Goal: Task Accomplishment & Management: Manage account settings

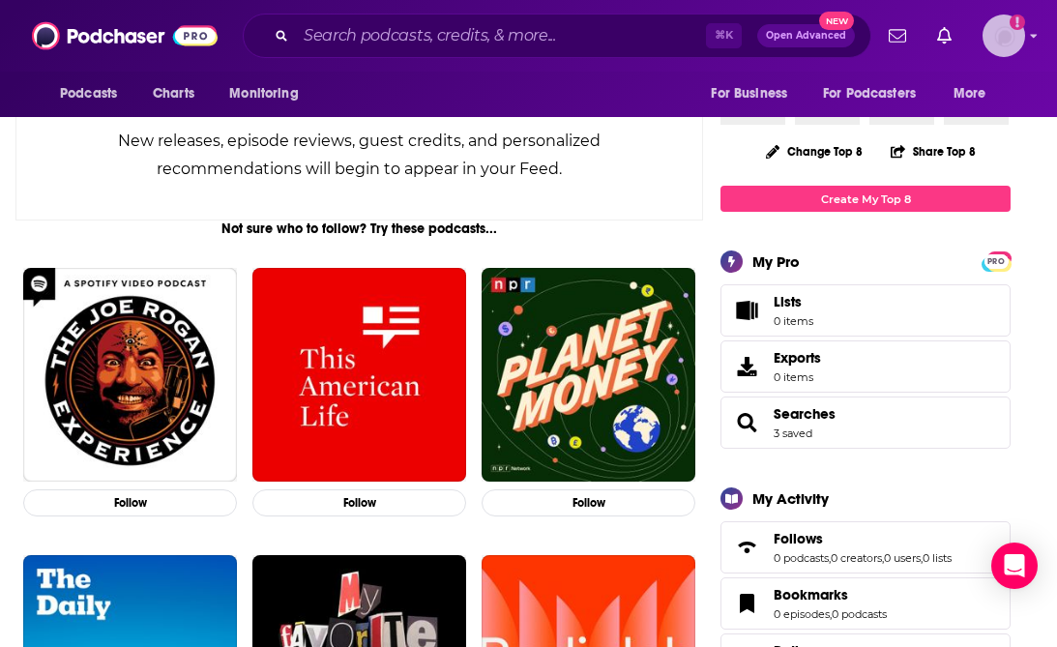
click at [1001, 48] on img "Logged in as DKCMediatech" at bounding box center [1004, 36] width 43 height 43
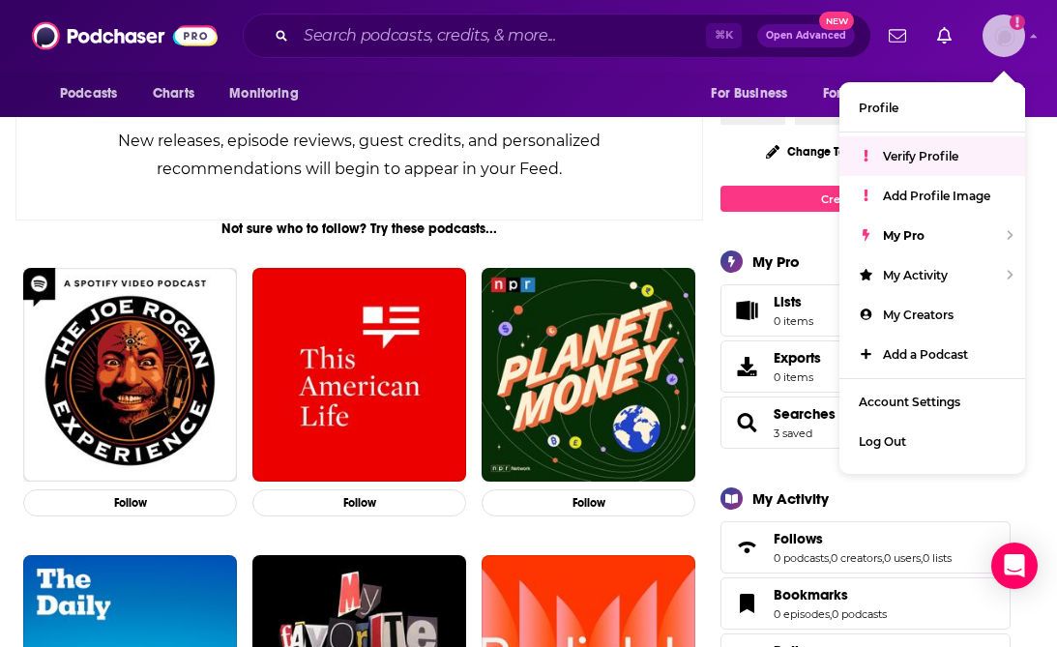
click at [918, 155] on span "Verify Profile" at bounding box center [920, 156] width 75 height 15
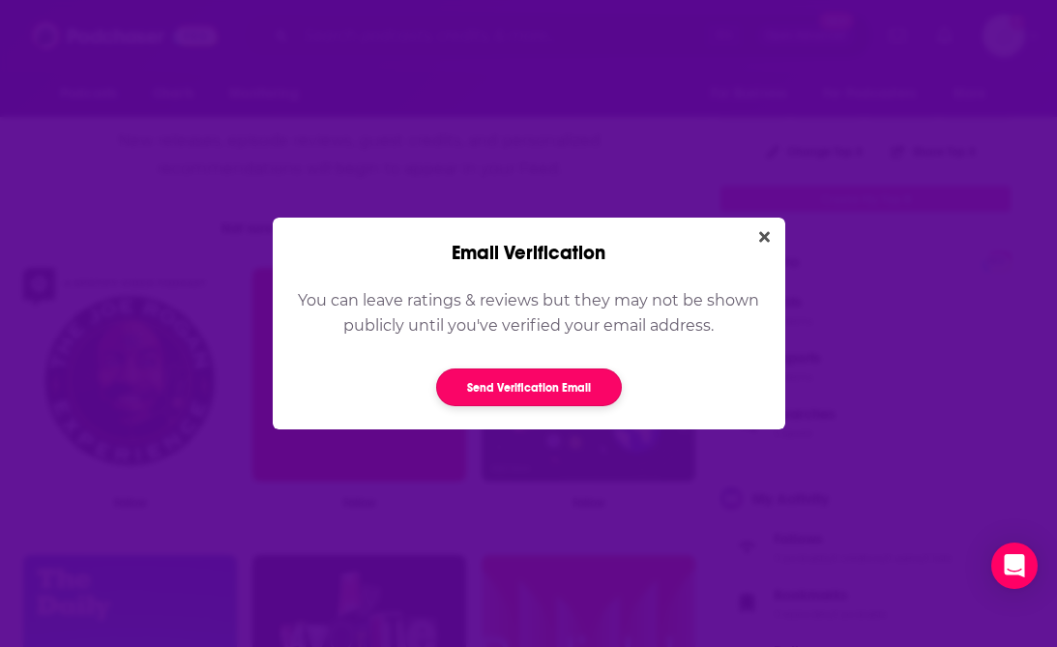
click at [572, 370] on button "Send Verification Email" at bounding box center [529, 387] width 186 height 38
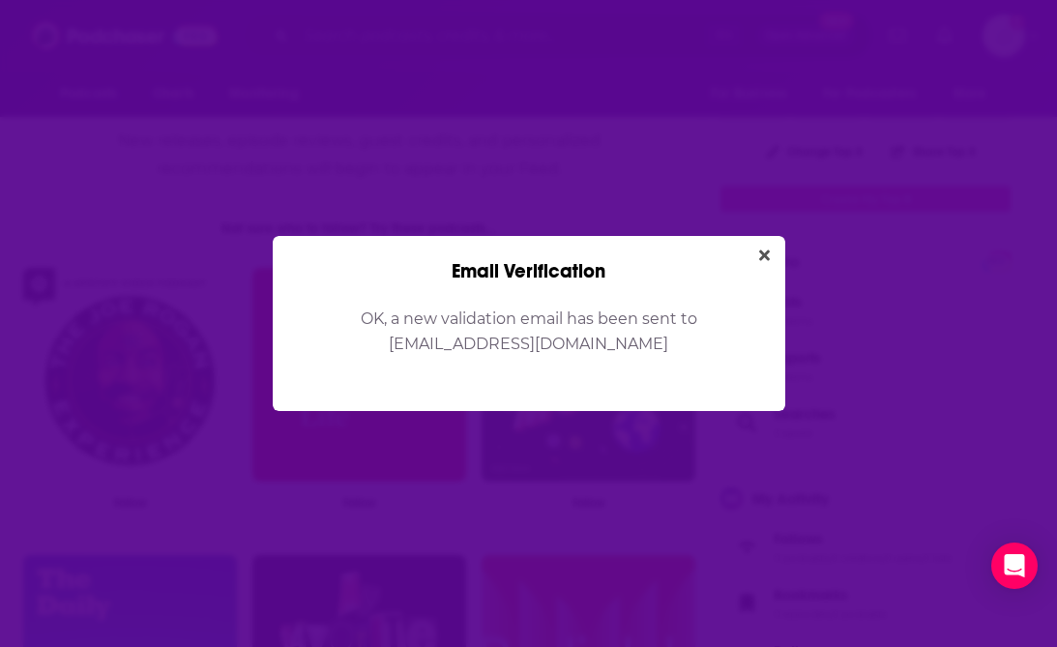
click at [779, 257] on div "Email Verification" at bounding box center [529, 259] width 513 height 47
click at [769, 257] on icon "Close" at bounding box center [764, 255] width 11 height 15
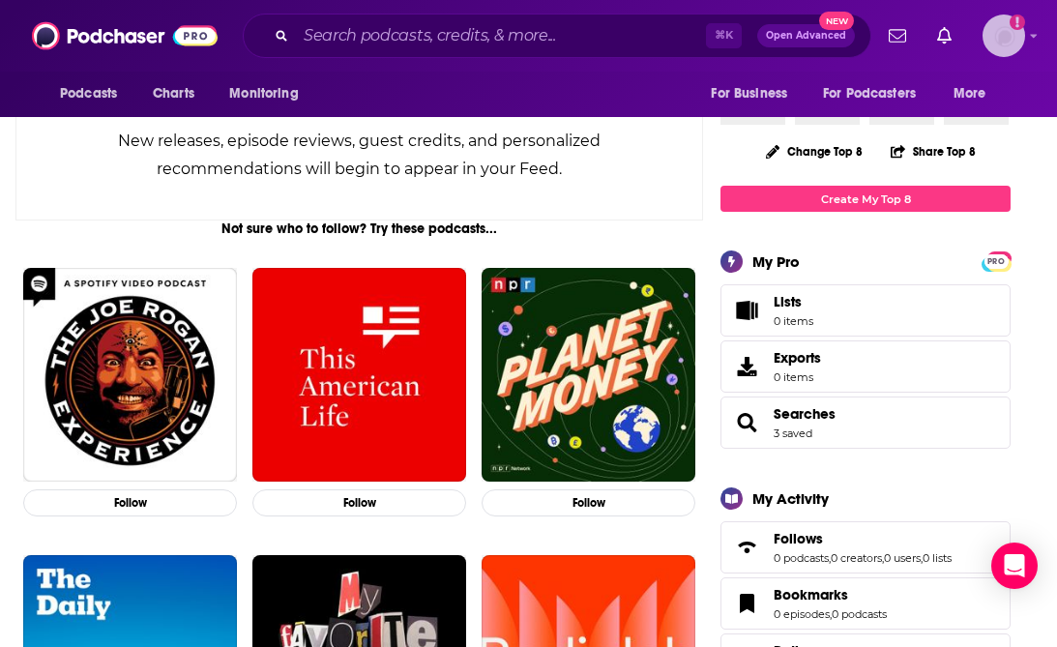
scroll to position [198, 0]
click at [997, 36] on img "Logged in as DKCMediatech" at bounding box center [1004, 36] width 43 height 43
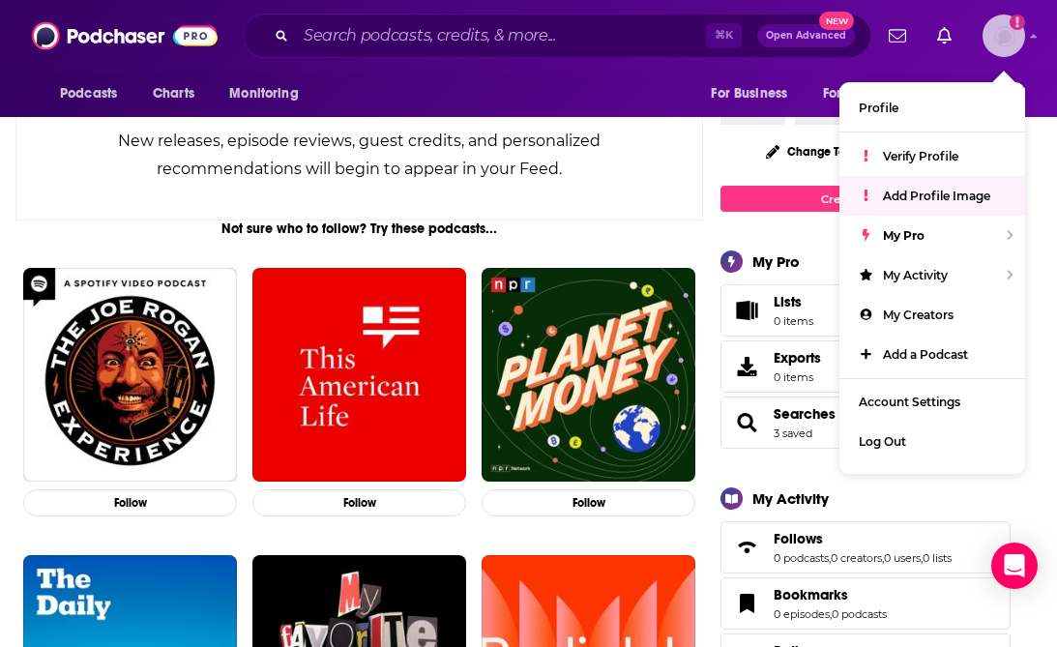
click at [915, 189] on span "Add Profile Image" at bounding box center [936, 196] width 107 height 15
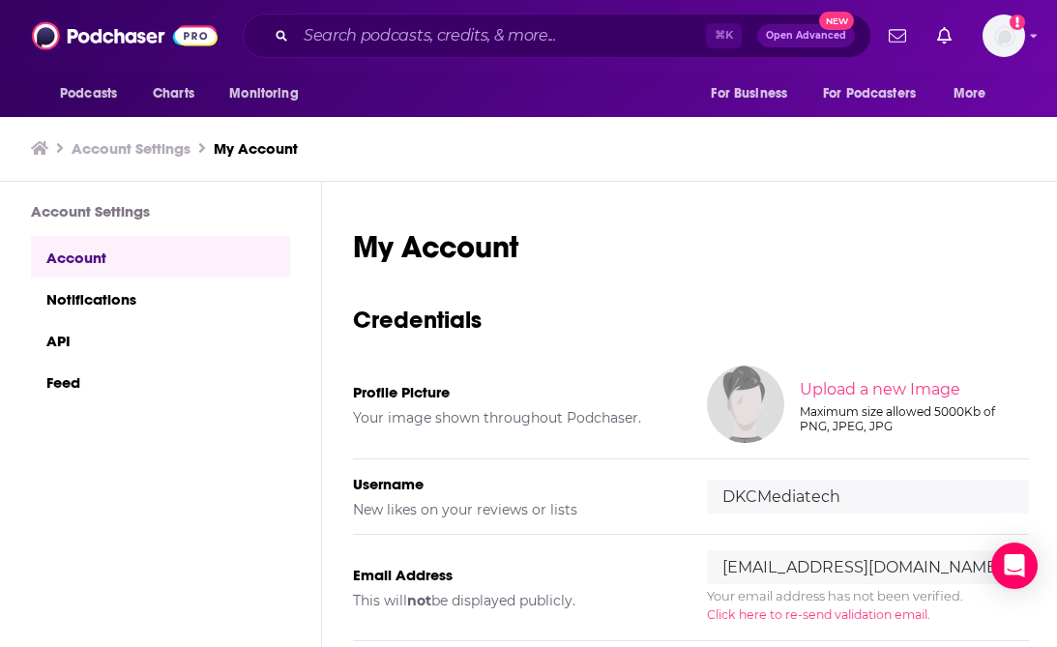
click at [753, 390] on img at bounding box center [745, 404] width 77 height 77
click at [853, 390] on input "file" at bounding box center [913, 389] width 678 height 87
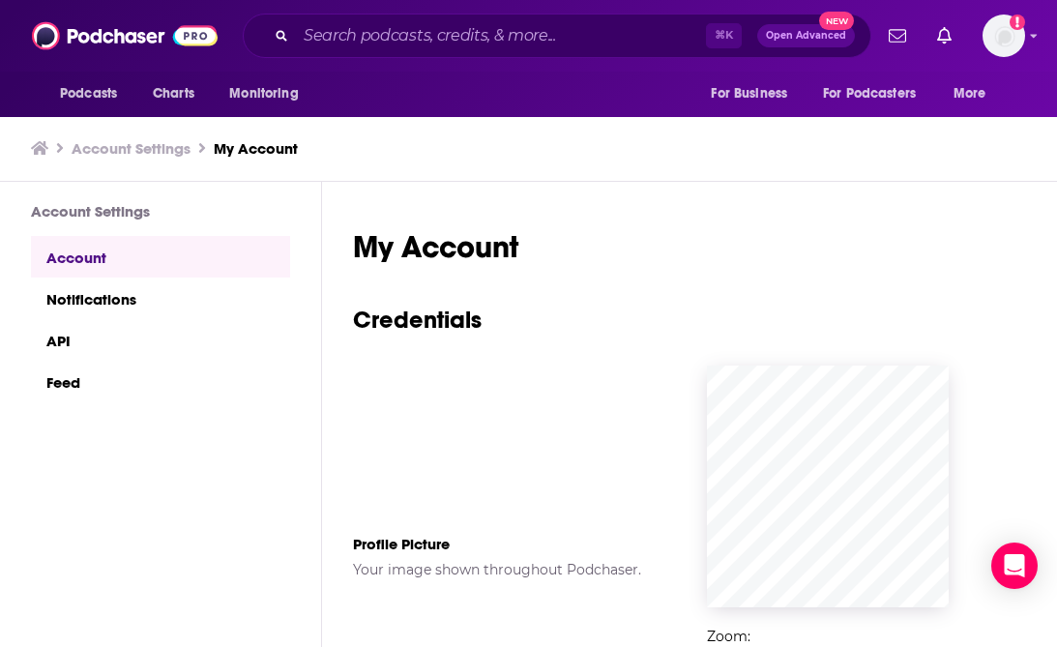
click at [850, 332] on h3 "Credentials" at bounding box center [691, 320] width 676 height 30
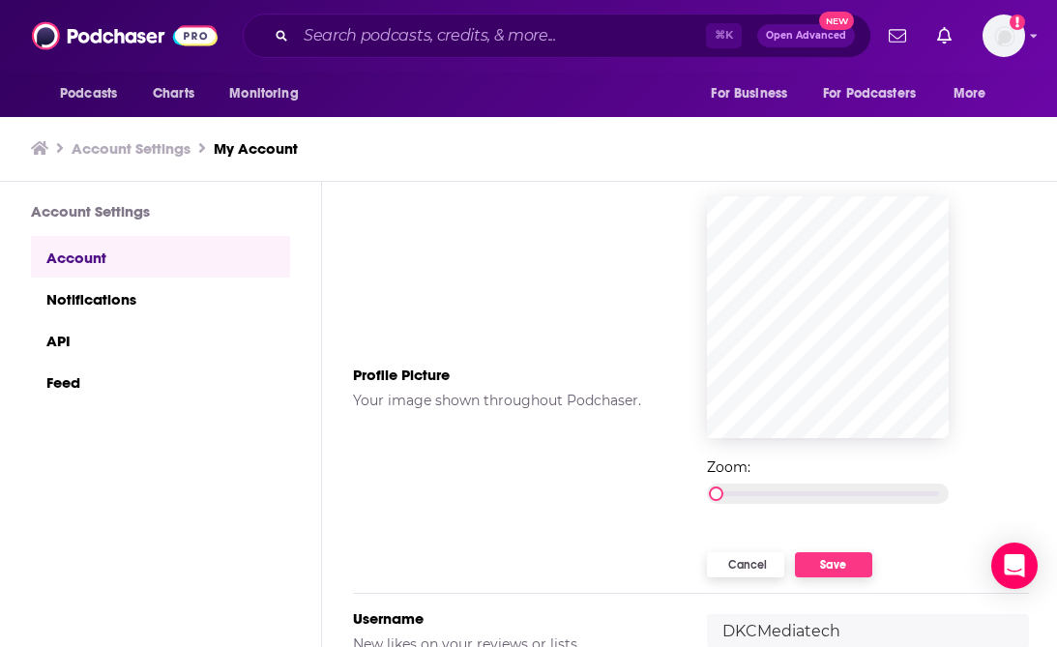
scroll to position [226, 0]
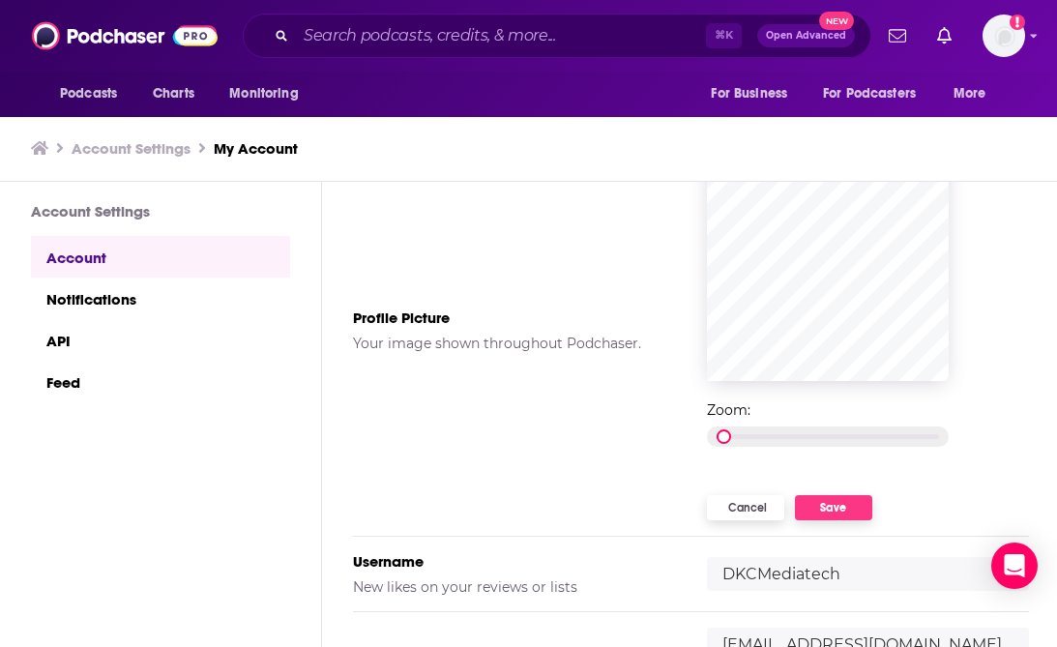
drag, startPoint x: 721, startPoint y: 435, endPoint x: 734, endPoint y: 434, distance: 13.6
click at [734, 434] on div at bounding box center [828, 437] width 242 height 20
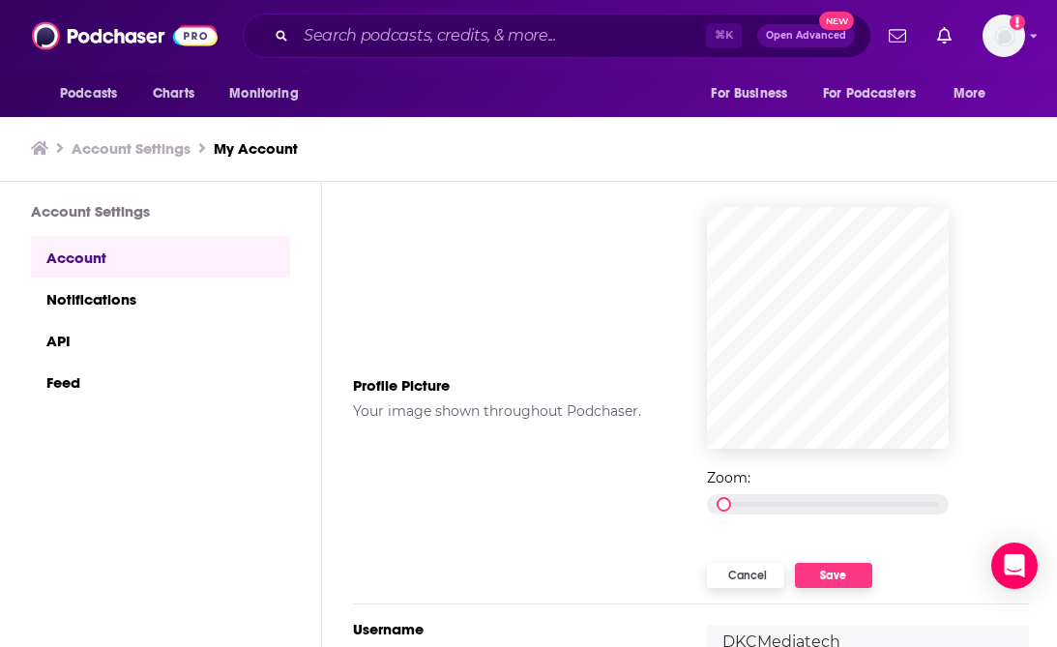
scroll to position [155, 0]
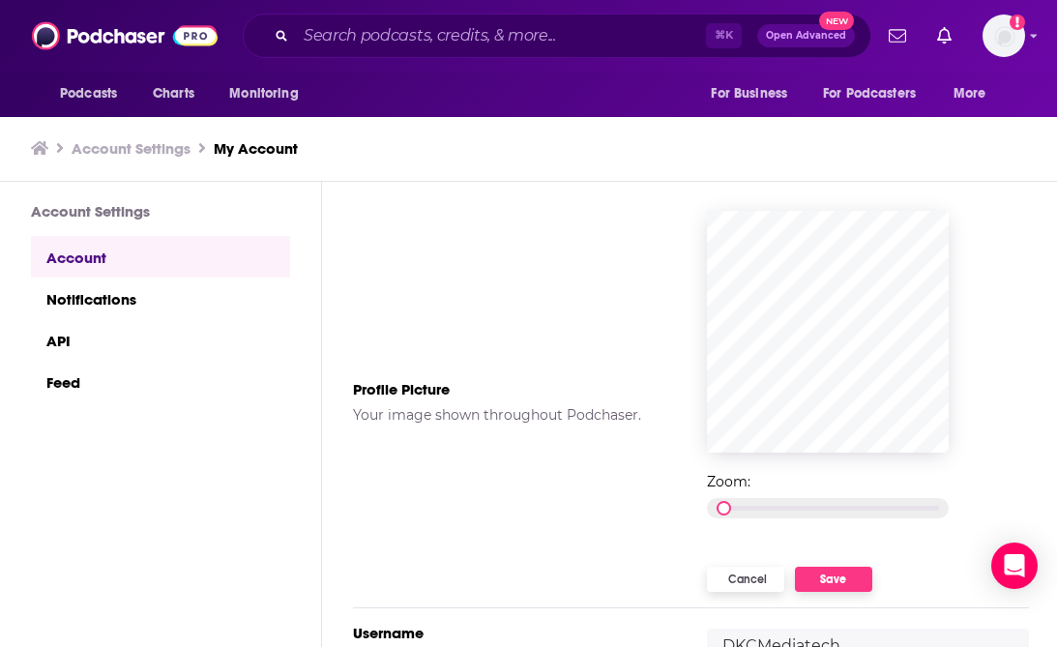
click at [840, 574] on button "Save" at bounding box center [833, 579] width 77 height 25
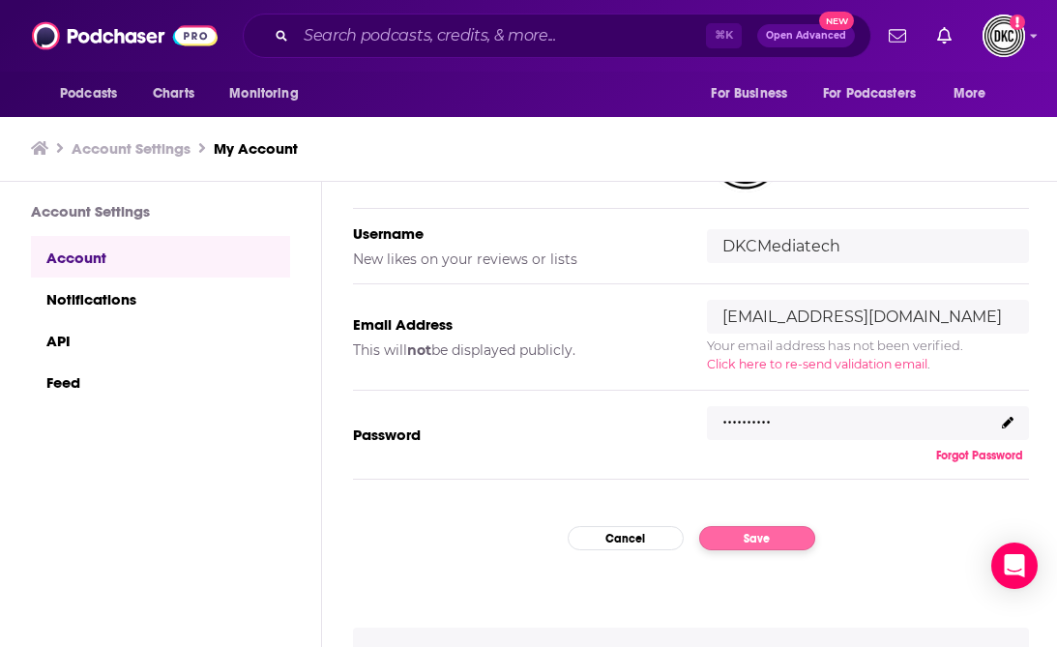
scroll to position [251, 0]
click at [751, 533] on button "Save" at bounding box center [757, 537] width 116 height 24
click at [754, 540] on button "Save" at bounding box center [757, 537] width 116 height 24
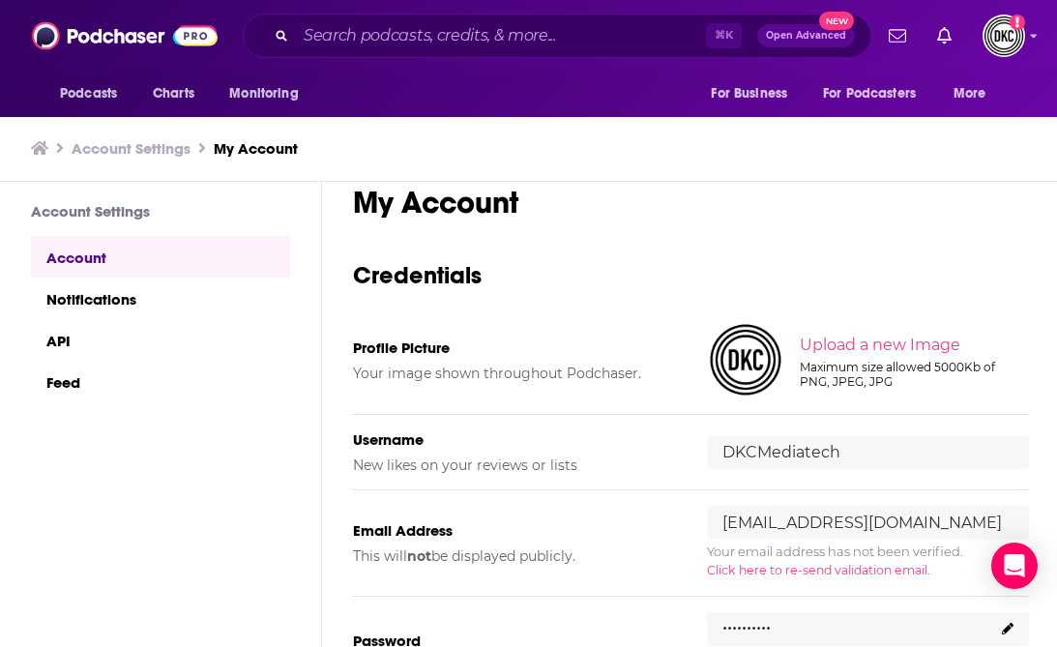
scroll to position [0, 0]
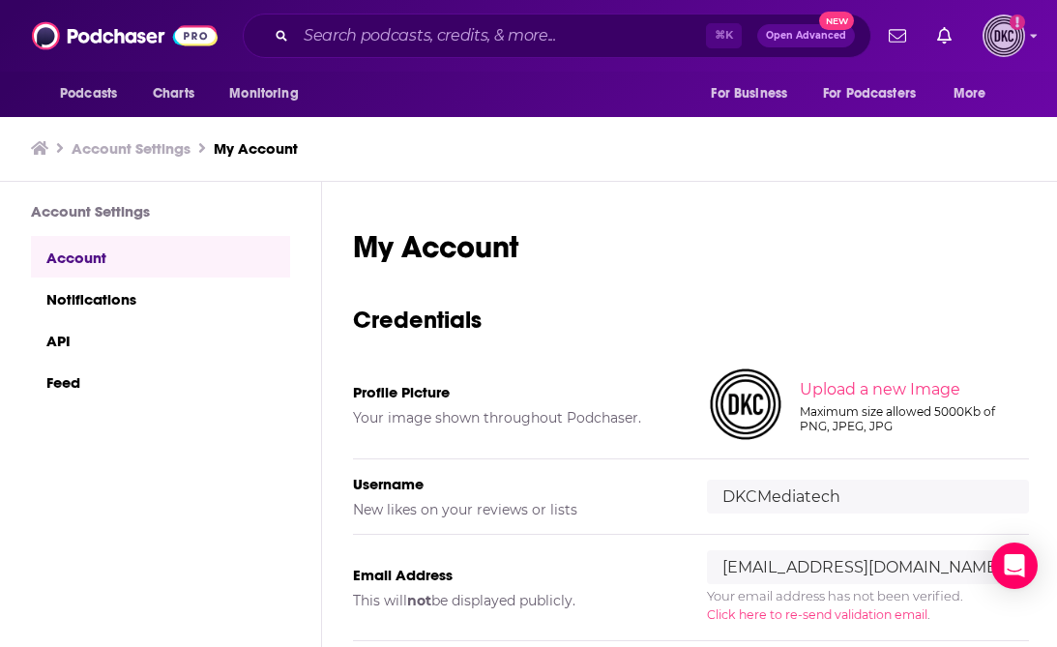
click at [999, 46] on img "Logged in as DKCMediatech" at bounding box center [1004, 36] width 43 height 43
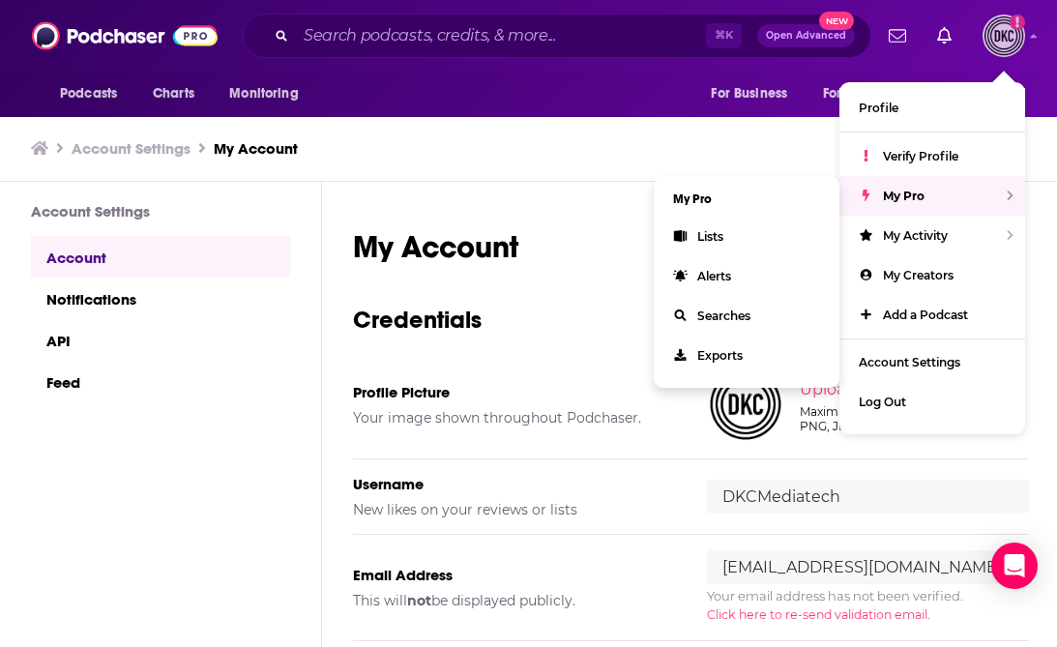
click at [937, 192] on div "My Pro" at bounding box center [932, 196] width 186 height 40
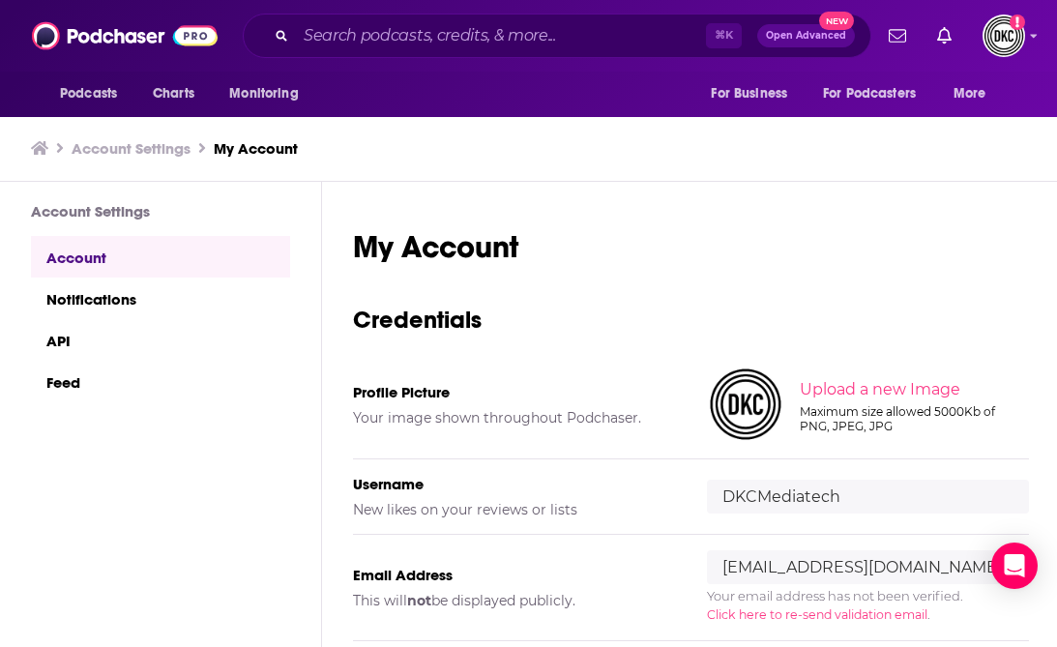
click at [1006, 59] on div "Podcasts Charts Monitoring ⌘ K Open Advanced New For Business For Podcasters Mo…" at bounding box center [528, 36] width 1057 height 72
click at [999, 37] on img "Logged in as DKCMediatech" at bounding box center [1004, 36] width 43 height 43
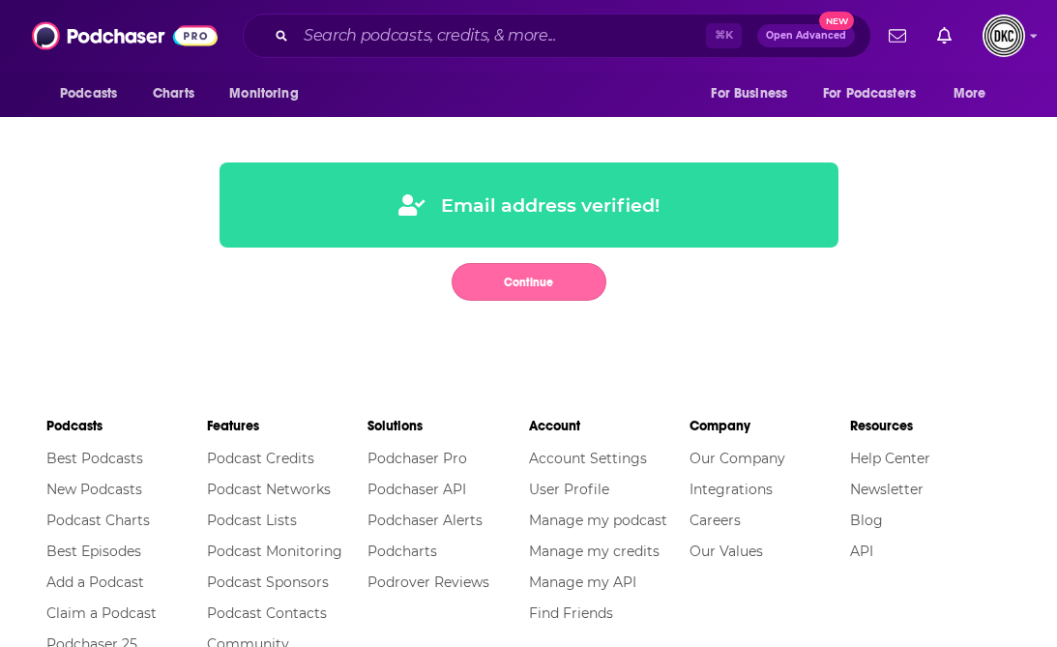
click at [539, 286] on button "Continue" at bounding box center [529, 282] width 155 height 38
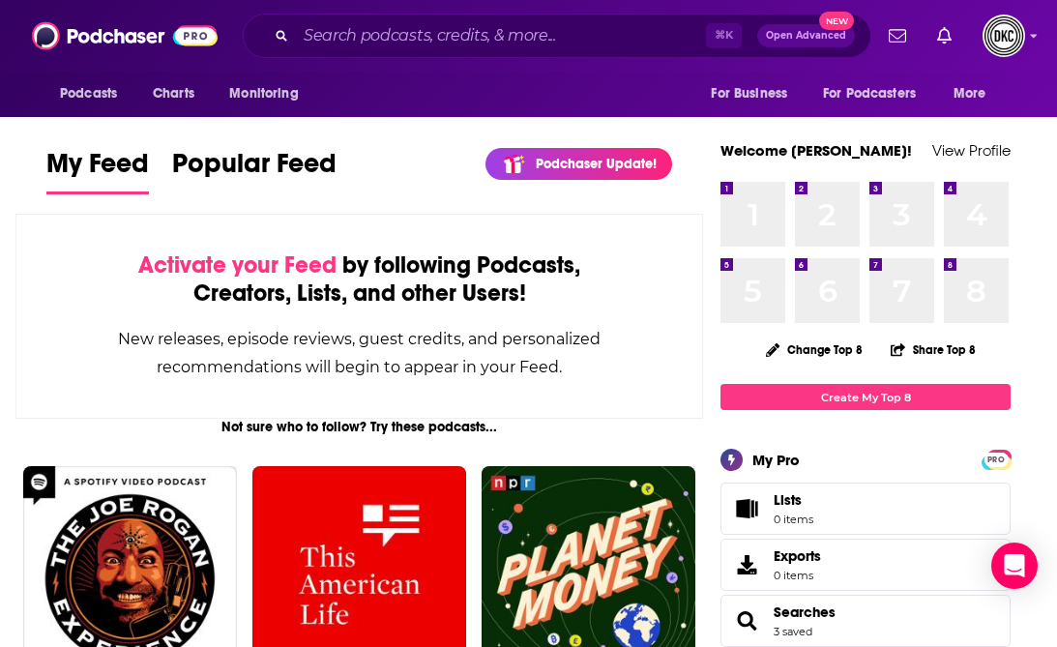
click at [828, 38] on span "Open Advanced" at bounding box center [806, 36] width 80 height 10
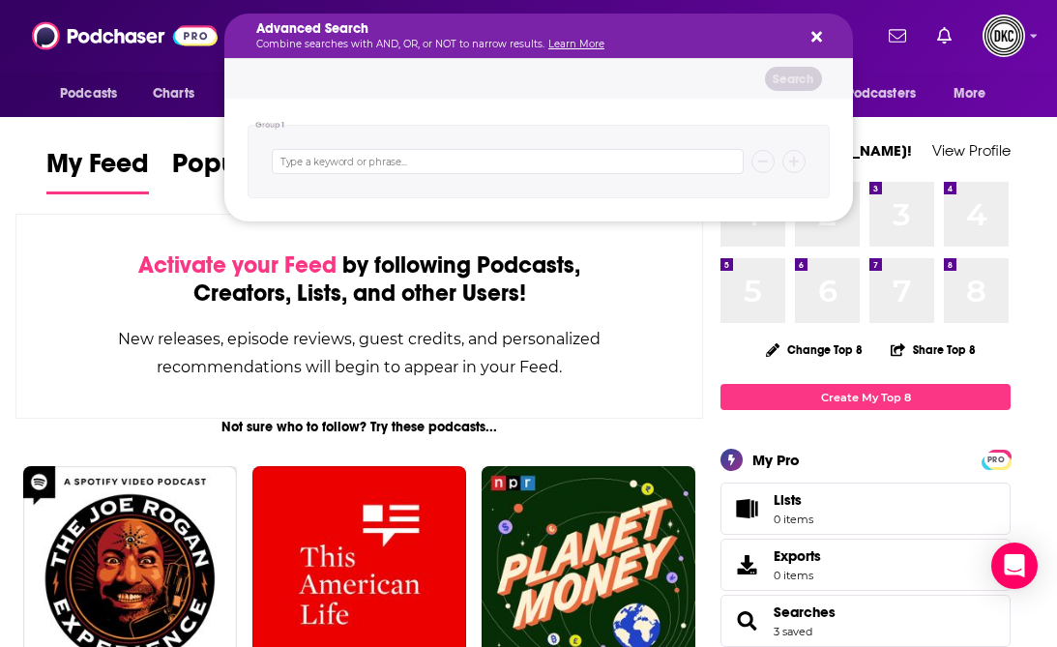
click at [814, 29] on icon "Search podcasts, credits, & more..." at bounding box center [816, 36] width 11 height 15
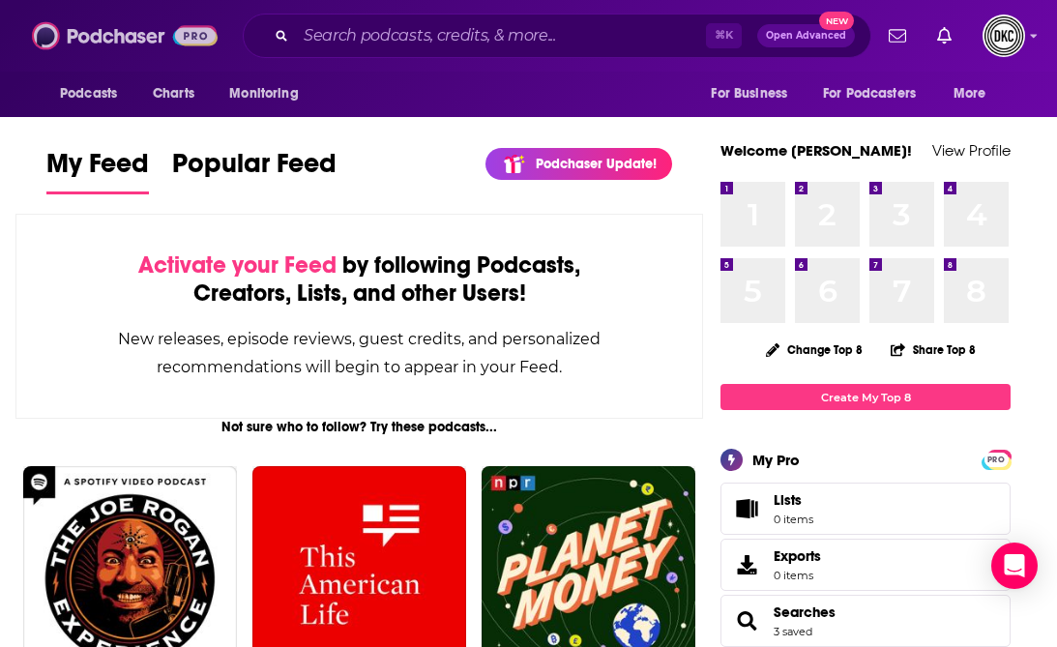
click at [197, 36] on img at bounding box center [125, 35] width 186 height 37
